Goal: Information Seeking & Learning: Learn about a topic

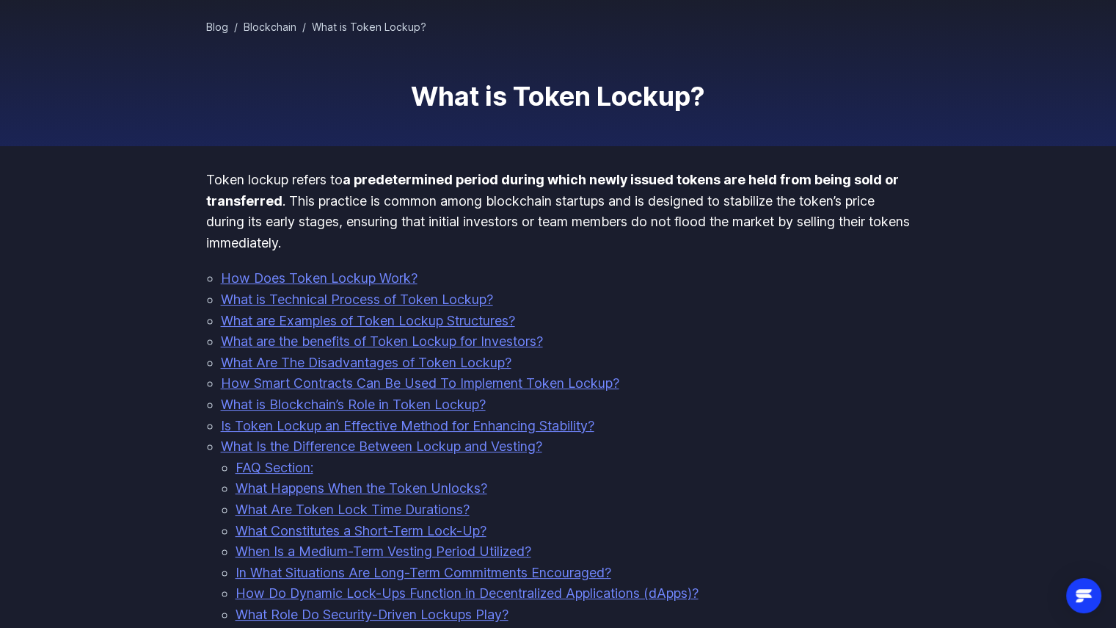
click at [382, 280] on link "How Does Token Lockup Work?" at bounding box center [319, 277] width 197 height 15
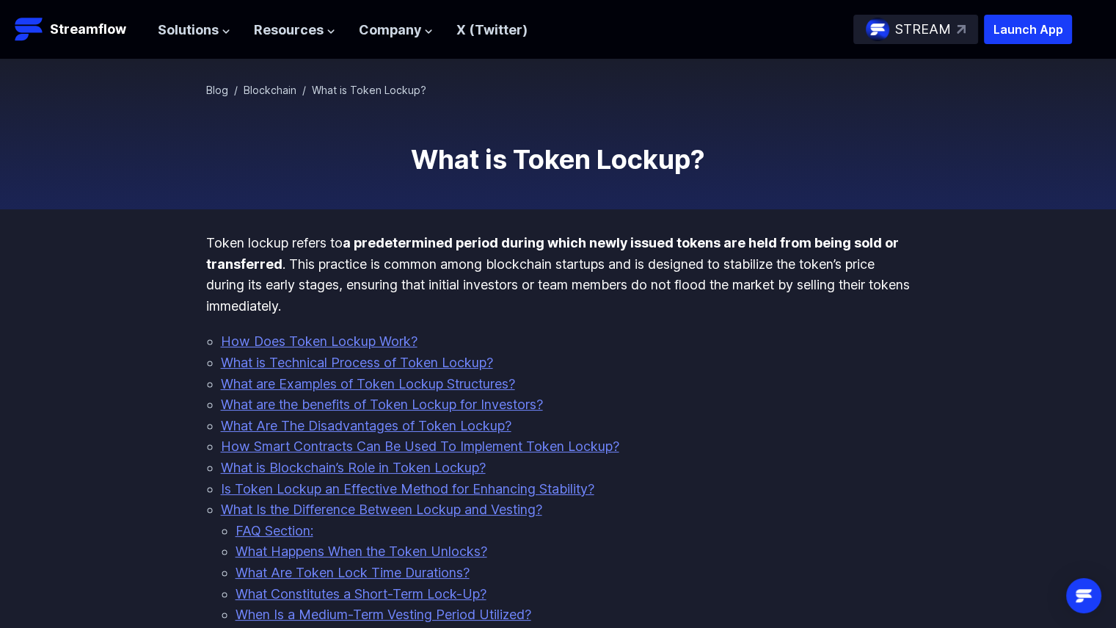
scroll to position [63, 0]
click at [399, 238] on strong "a predetermined period during which newly issued tokens are held from being sol…" at bounding box center [552, 253] width 693 height 37
